Goal: Information Seeking & Learning: Learn about a topic

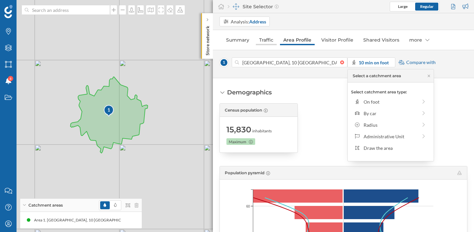
scroll to position [552, 0]
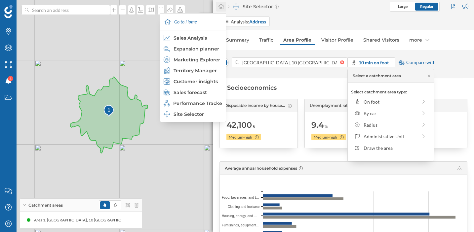
click at [220, 5] on icon at bounding box center [221, 7] width 7 height 6
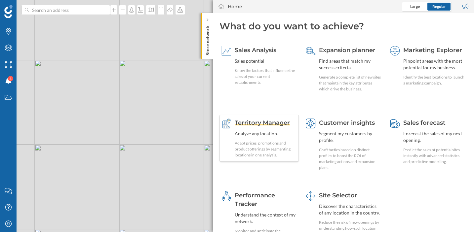
click at [280, 131] on div "Analyze any location." at bounding box center [266, 134] width 62 height 7
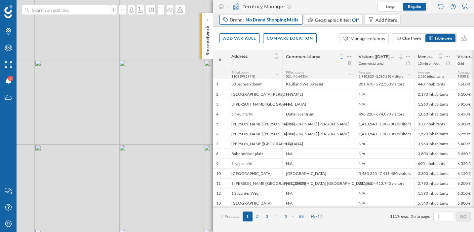
click at [257, 19] on span "No Brand Shopping Malls" at bounding box center [272, 20] width 53 height 7
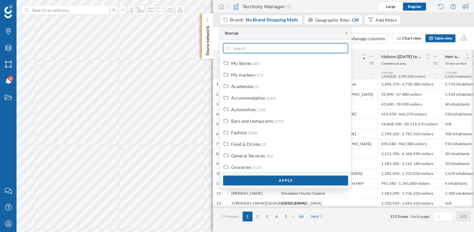
click at [242, 50] on input "text" at bounding box center [285, 48] width 110 height 10
click at [250, 19] on span "No Brand Shopping Malls" at bounding box center [272, 20] width 53 height 7
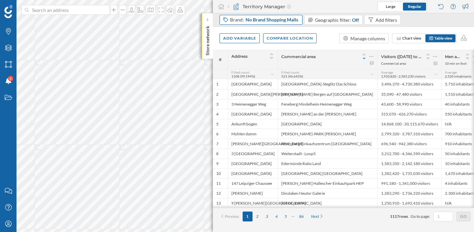
click at [250, 19] on span "No Brand Shopping Malls" at bounding box center [272, 20] width 53 height 7
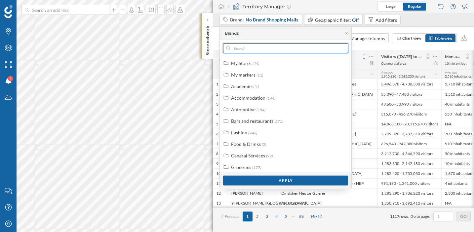
click at [242, 48] on input "text" at bounding box center [285, 48] width 110 height 10
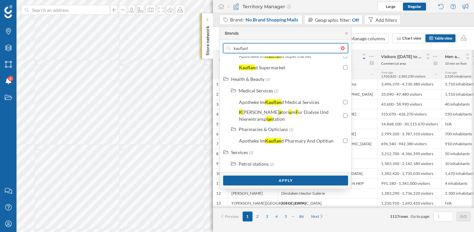
scroll to position [0, 0]
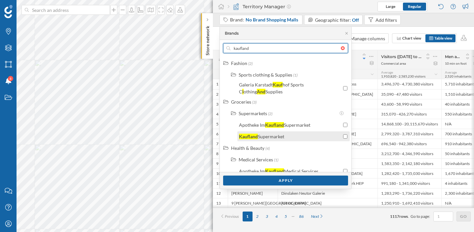
type input "kaufland"
click at [310, 139] on div "Kaufland Supermarket" at bounding box center [290, 136] width 102 height 7
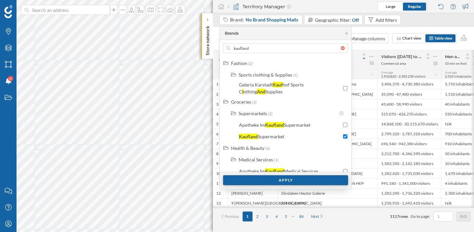
click at [301, 181] on div "Apply" at bounding box center [285, 181] width 125 height 10
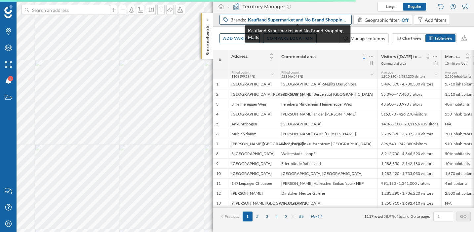
click at [316, 20] on span "Kaufland Supermarket and No Brand Shopping Malls" at bounding box center [298, 20] width 100 height 7
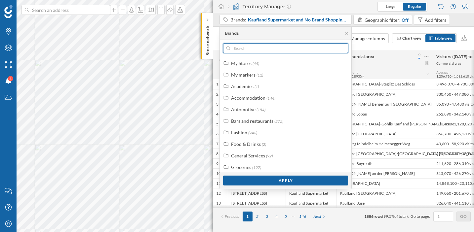
click at [286, 47] on input "text" at bounding box center [285, 48] width 110 height 10
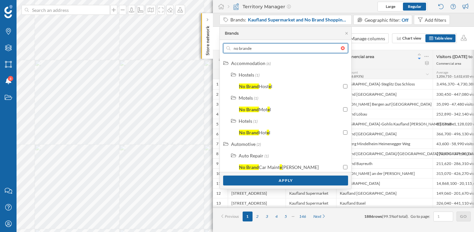
type input "no branded"
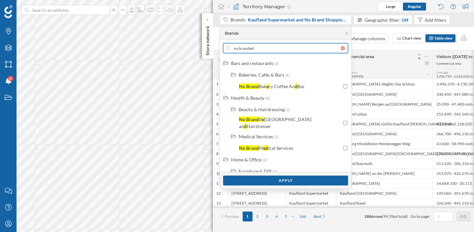
click at [295, 47] on input "no branded" at bounding box center [285, 48] width 110 height 10
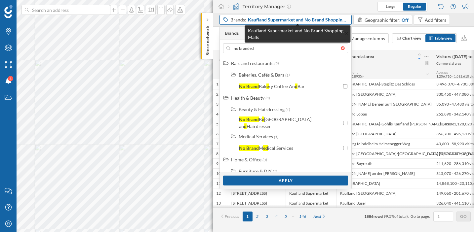
click at [318, 18] on span "Kaufland Supermarket and No Brand Shopping Malls" at bounding box center [298, 20] width 100 height 7
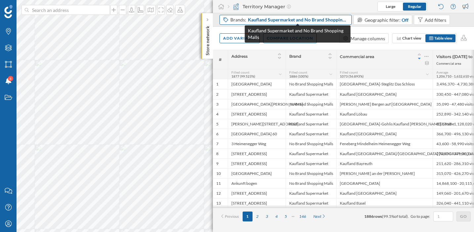
click at [258, 20] on span "Kaufland Supermarket and No Brand Shopping Malls" at bounding box center [298, 20] width 100 height 7
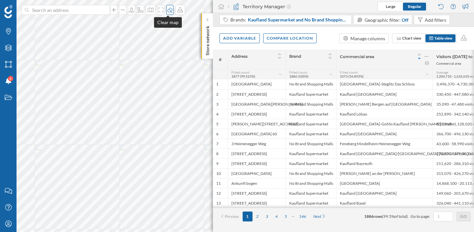
click at [168, 11] on icon at bounding box center [169, 10] width 5 height 5
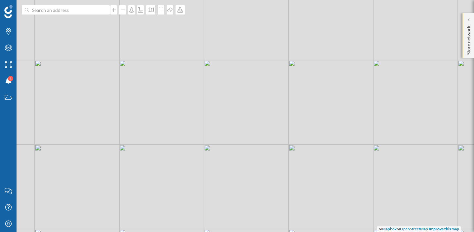
click at [466, 34] on p "Store network" at bounding box center [468, 39] width 7 height 32
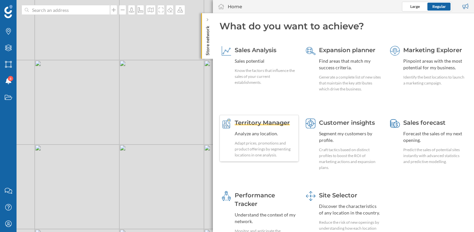
click at [288, 142] on div "Adapt prices, promotions and product offerings by segmenting locations in one a…" at bounding box center [266, 149] width 62 height 18
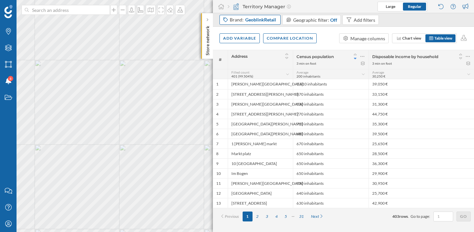
click at [261, 22] on span "GeoblinkRetail" at bounding box center [260, 20] width 31 height 7
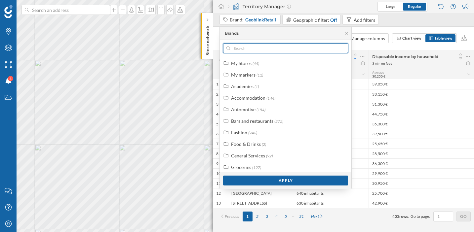
click at [252, 49] on input "text" at bounding box center [285, 48] width 110 height 10
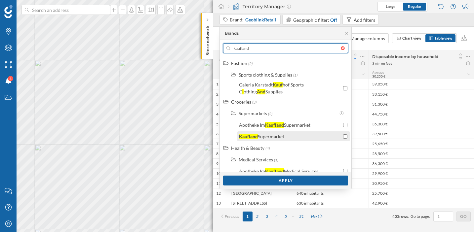
type input "kaufland"
click at [257, 135] on div "Kaufland" at bounding box center [248, 137] width 19 height 6
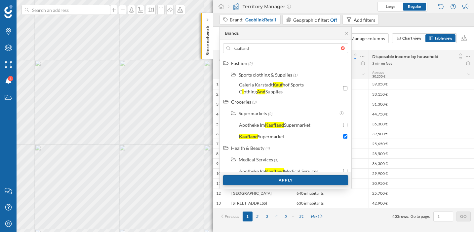
click at [257, 179] on div "Apply" at bounding box center [285, 181] width 125 height 10
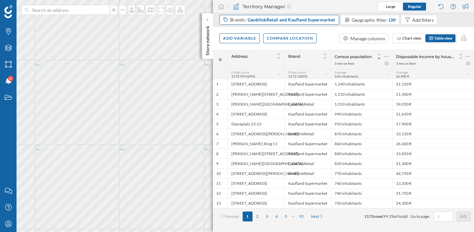
click at [267, 22] on span "GeoblinkRetail and Kaufland Supermarket" at bounding box center [291, 20] width 87 height 7
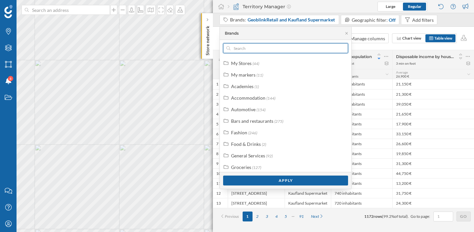
click at [255, 47] on input "text" at bounding box center [285, 48] width 110 height 10
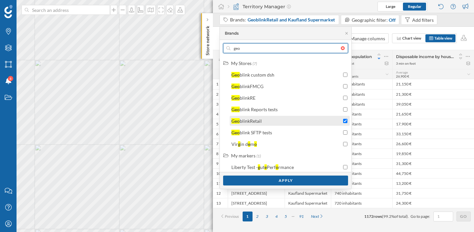
type input "geo"
click at [343, 119] on input "checkbox" at bounding box center [345, 121] width 4 height 4
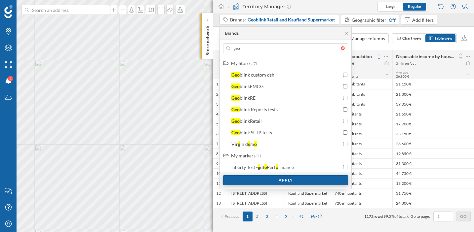
click at [292, 180] on div "Apply" at bounding box center [285, 181] width 125 height 10
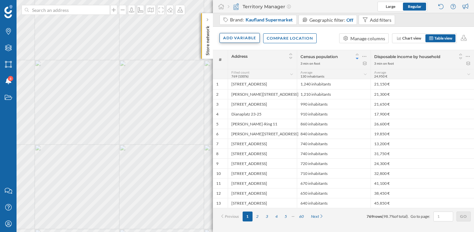
click at [242, 37] on div "Add variable" at bounding box center [239, 38] width 40 height 10
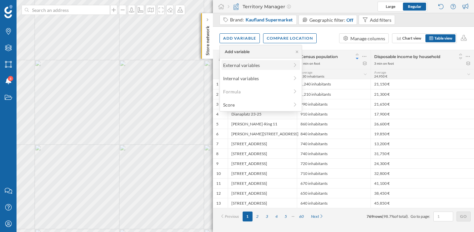
click at [256, 66] on div "External variables" at bounding box center [256, 65] width 66 height 7
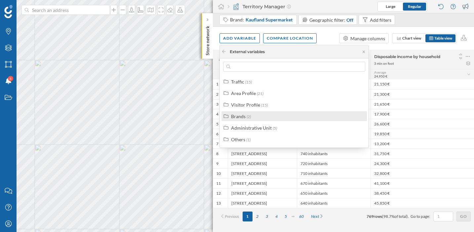
click at [259, 116] on div "Brands (2)" at bounding box center [297, 116] width 132 height 7
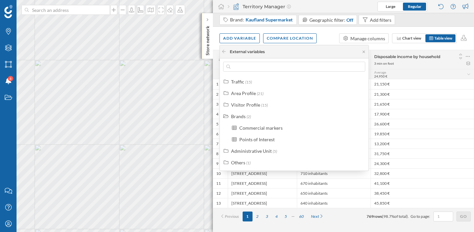
click at [320, 51] on div "External variables" at bounding box center [294, 51] width 149 height 13
click at [328, 35] on div "Add variable Compare location Manage columns Chart view Table view" at bounding box center [343, 38] width 261 height 23
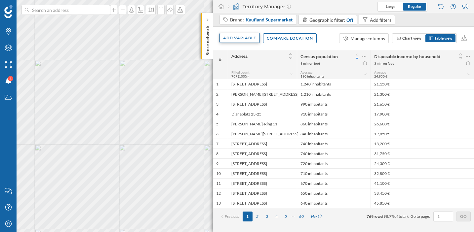
click at [249, 38] on div "Add variable" at bounding box center [239, 38] width 40 height 10
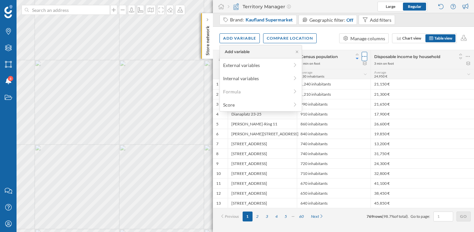
click at [366, 55] on icon at bounding box center [364, 56] width 4 height 7
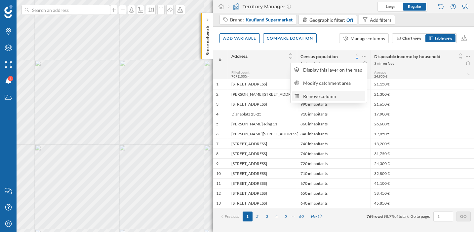
click at [353, 94] on div "Remove column" at bounding box center [333, 96] width 60 height 7
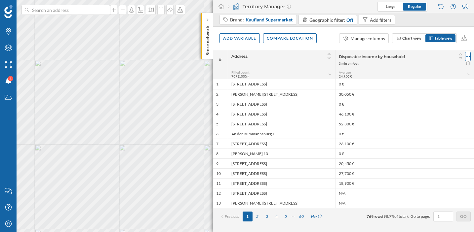
click at [469, 55] on icon at bounding box center [468, 56] width 4 height 7
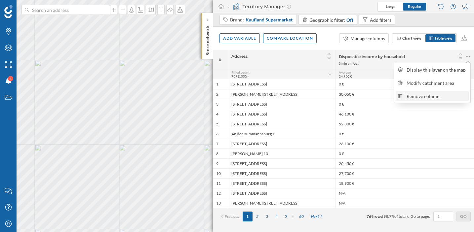
click at [442, 98] on div "Remove column" at bounding box center [437, 96] width 60 height 7
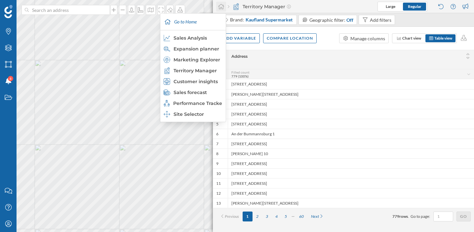
click at [221, 7] on icon at bounding box center [221, 7] width 7 height 6
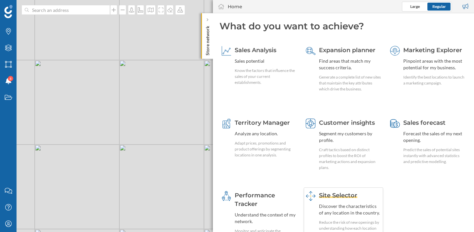
click at [337, 196] on span "Site Selector" at bounding box center [338, 195] width 38 height 7
